Goal: Transaction & Acquisition: Obtain resource

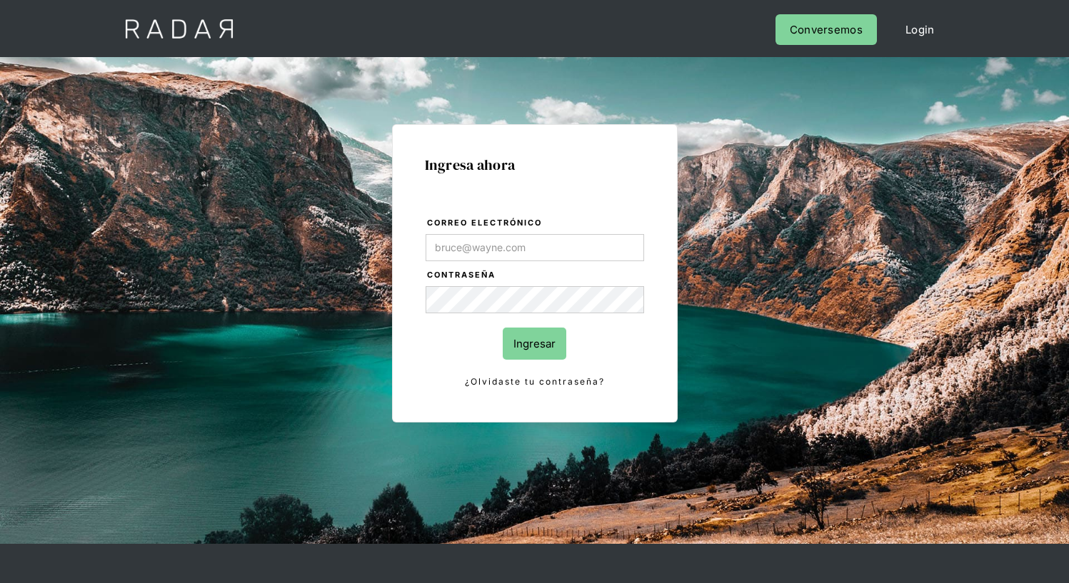
type input "[EMAIL_ADDRESS][PERSON_NAME][DOMAIN_NAME]"
click at [534, 343] on input "Ingresar" at bounding box center [535, 344] width 64 height 32
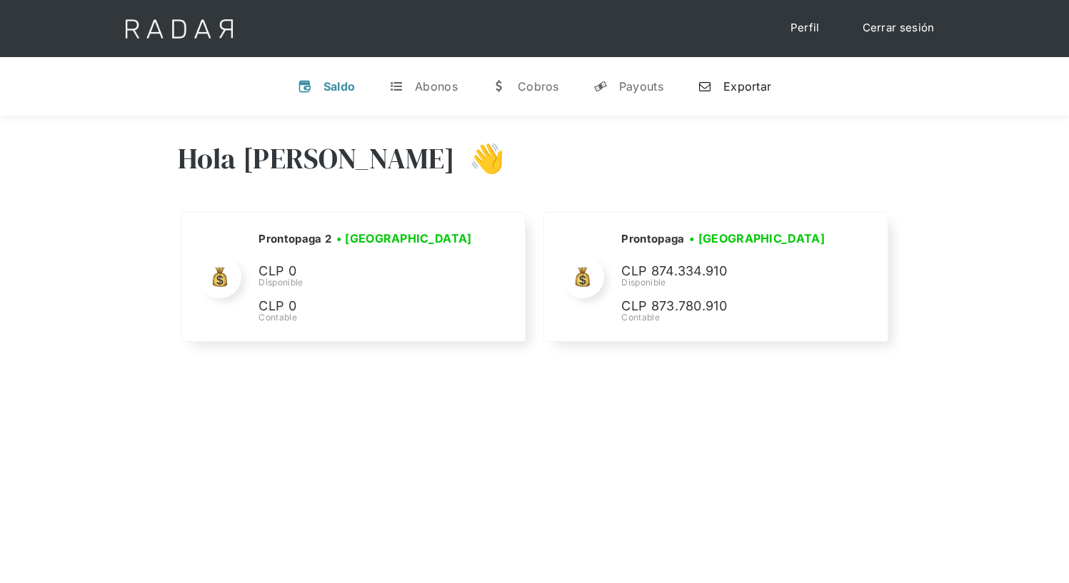
click at [734, 86] on div "Exportar" at bounding box center [747, 86] width 48 height 14
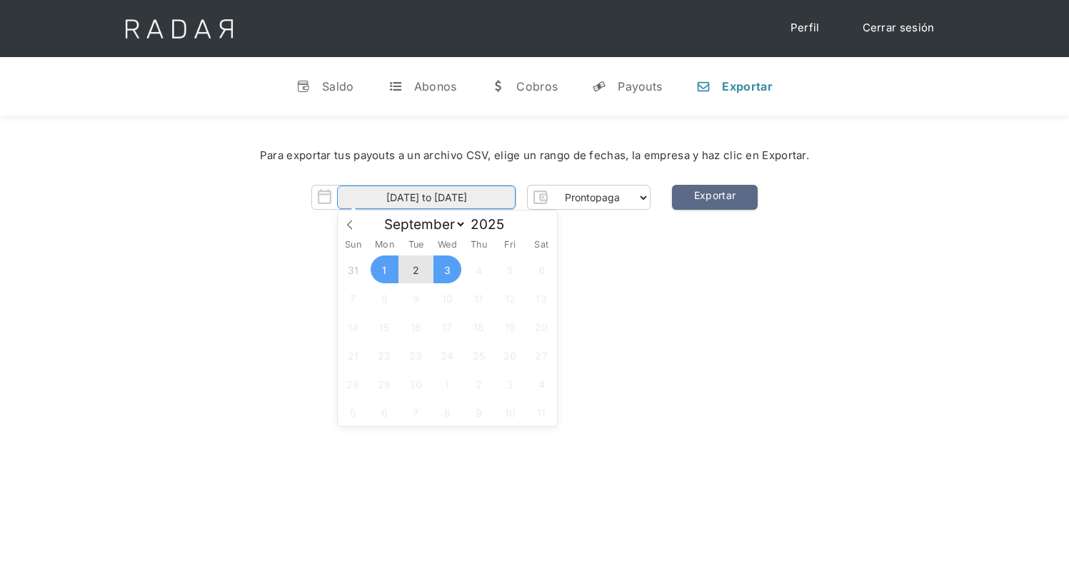
click at [426, 198] on input "[DATE] to [DATE]" at bounding box center [426, 198] width 178 height 24
click at [415, 270] on span "2" at bounding box center [416, 270] width 28 height 28
type input "[DATE]"
click at [415, 270] on span "2" at bounding box center [416, 270] width 28 height 28
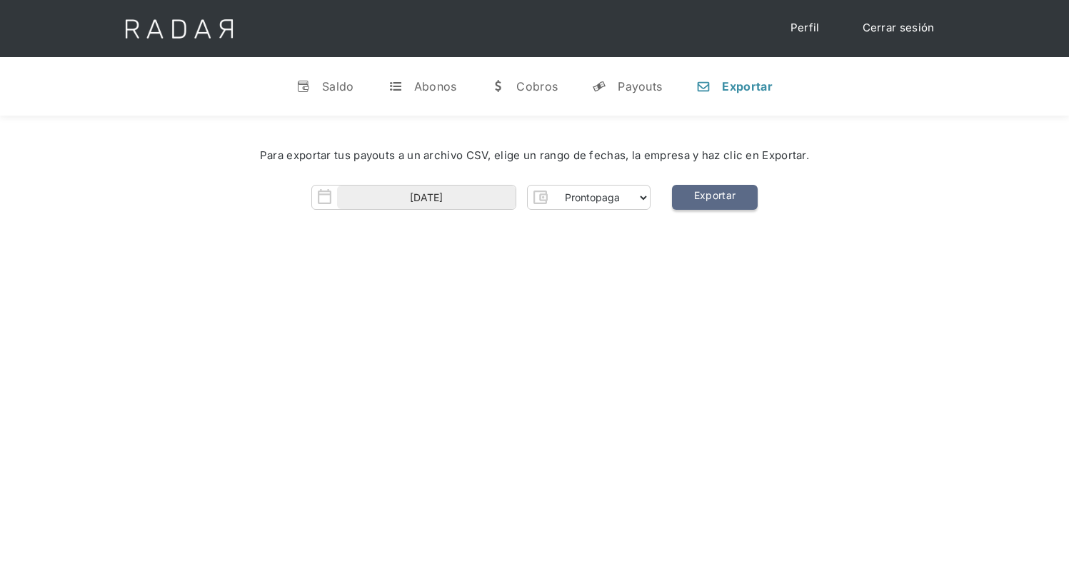
click at [714, 198] on link "Exportar" at bounding box center [715, 197] width 86 height 25
click at [148, 235] on div "Para exportar tus payouts a un archivo CSV, elige un rango de fechas, la empres…" at bounding box center [534, 183] width 1069 height 134
click at [714, 198] on link "Exportar" at bounding box center [715, 197] width 86 height 25
